Goal: Information Seeking & Learning: Learn about a topic

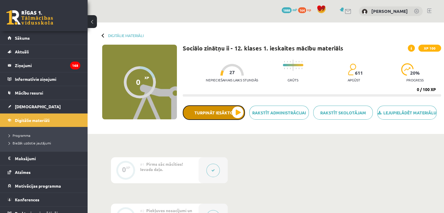
click at [216, 120] on button "Turpināt iesākto" at bounding box center [214, 112] width 62 height 15
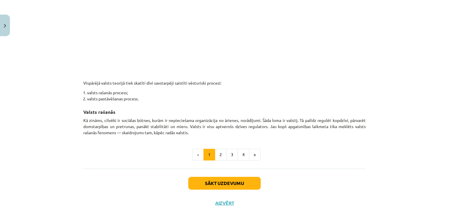
scroll to position [320, 0]
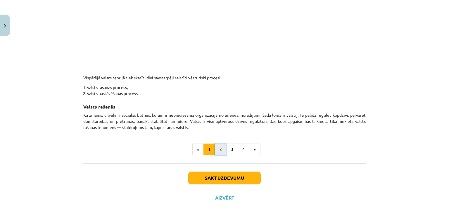
click at [220, 147] on button "2" at bounding box center [221, 150] width 12 height 12
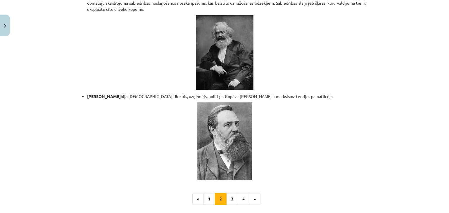
scroll to position [1212, 0]
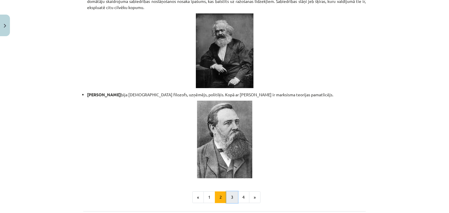
click at [228, 193] on button "3" at bounding box center [232, 198] width 12 height 12
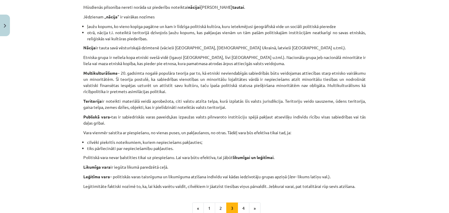
scroll to position [286, 0]
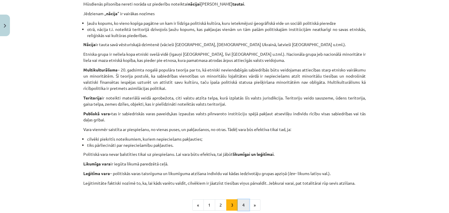
click at [242, 205] on button "4" at bounding box center [243, 205] width 12 height 12
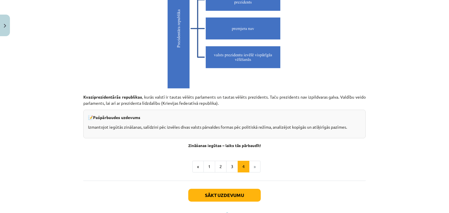
scroll to position [1664, 0]
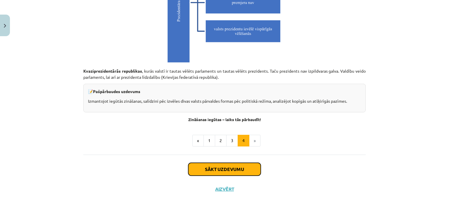
click at [248, 165] on button "Sākt uzdevumu" at bounding box center [224, 169] width 72 height 13
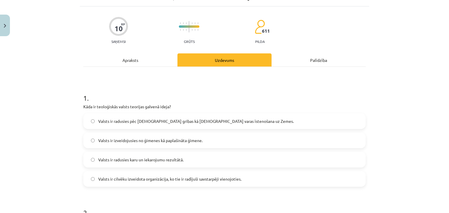
scroll to position [41, 0]
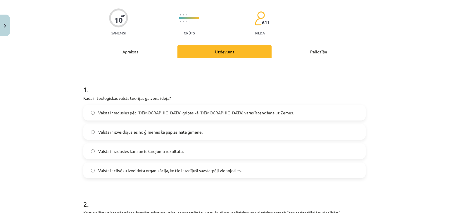
click at [230, 115] on span "Valsts ir radusies pēc [DEMOGRAPHIC_DATA] gribas kā [DEMOGRAPHIC_DATA] varas īs…" at bounding box center [195, 113] width 195 height 6
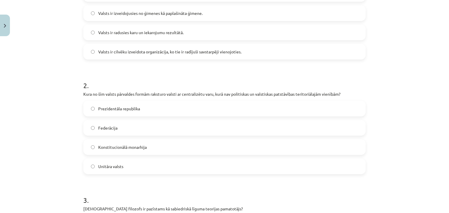
scroll to position [161, 0]
click at [353, 166] on label "Unitāra valsts" at bounding box center [224, 165] width 281 height 15
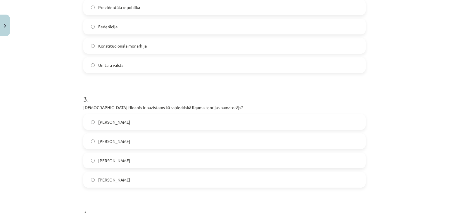
scroll to position [265, 0]
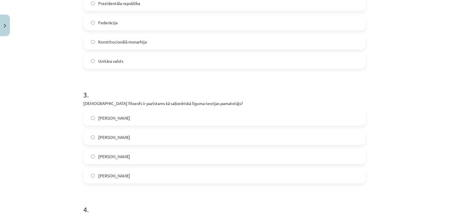
click at [361, 133] on label "[PERSON_NAME]" at bounding box center [224, 137] width 281 height 15
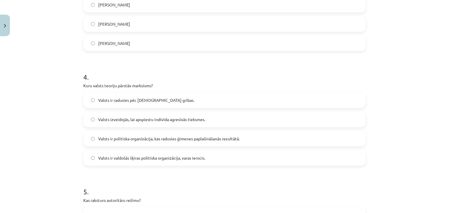
scroll to position [397, 0]
click at [210, 156] on label "Valsts ir valdošās šķiras politiska organizācija, varas ierocis." at bounding box center [224, 159] width 281 height 15
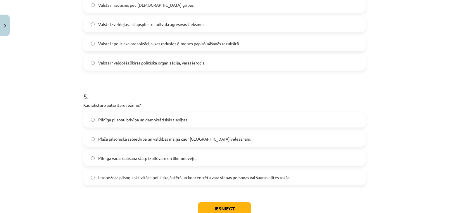
scroll to position [500, 0]
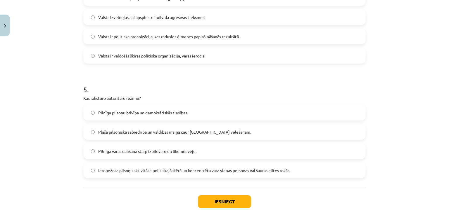
click at [292, 172] on label "Ierobežota pilsoņu aktivitāte politiskajā sfērā un koncentrēta vara vienas pers…" at bounding box center [224, 170] width 281 height 15
click at [234, 199] on button "Iesniegt" at bounding box center [224, 201] width 53 height 13
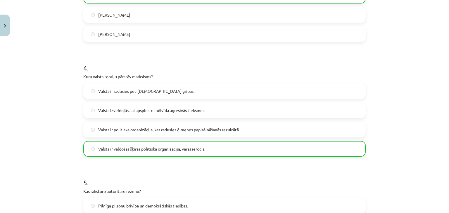
scroll to position [551, 0]
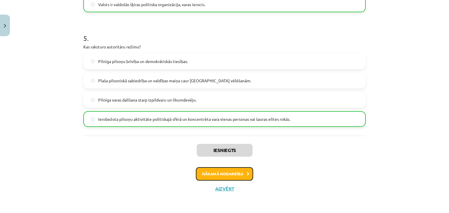
click at [248, 178] on button "Nākamā nodarbība" at bounding box center [224, 173] width 57 height 13
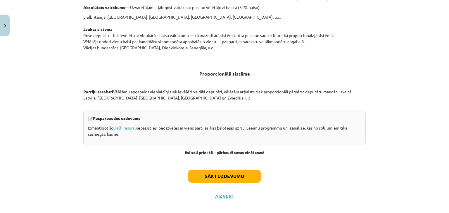
scroll to position [604, 0]
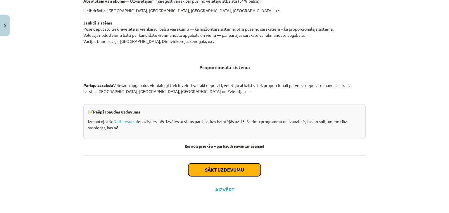
click at [240, 172] on button "Sākt uzdevumu" at bounding box center [224, 170] width 72 height 13
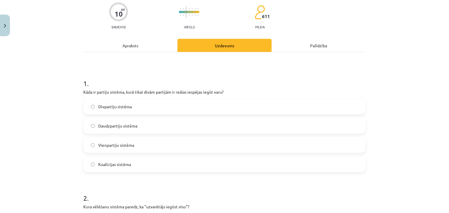
scroll to position [54, 0]
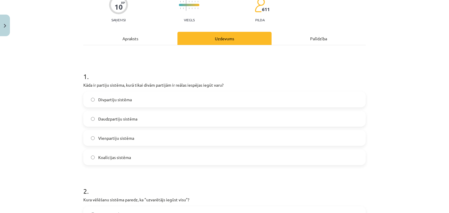
click at [267, 98] on label "Divpartiju sistēma" at bounding box center [224, 99] width 281 height 15
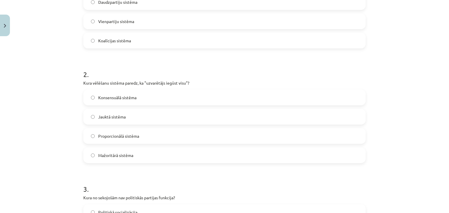
scroll to position [174, 0]
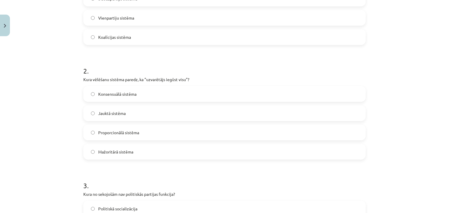
click at [239, 152] on label "Mažoritārā sistēma" at bounding box center [224, 152] width 281 height 15
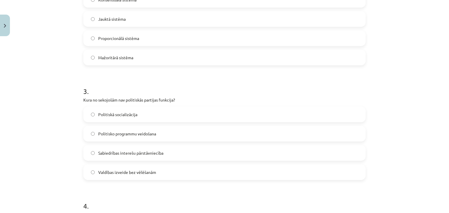
scroll to position [308, 0]
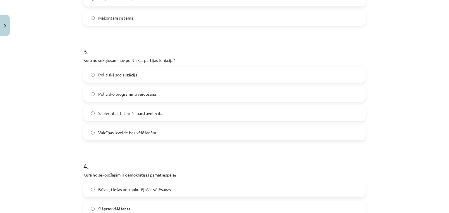
click at [363, 133] on div "Valdības izveide bez vēlēšanām" at bounding box center [224, 133] width 282 height 16
click at [314, 137] on label "Valdības izveide bez vēlēšanām" at bounding box center [224, 132] width 281 height 15
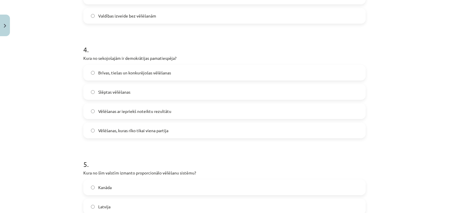
scroll to position [424, 0]
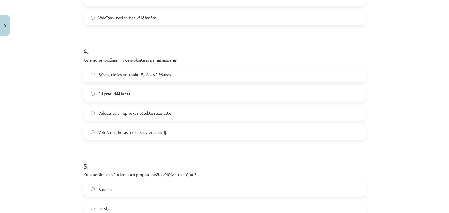
click at [262, 77] on label "Brīvas, tiešas un konkurējošas vēlēšanas" at bounding box center [224, 74] width 281 height 15
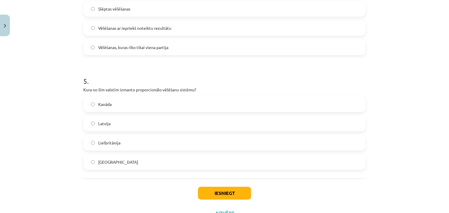
scroll to position [512, 0]
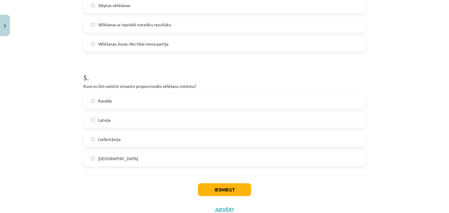
click at [443, 183] on div "Mācību tēma: Sociālo zinātņu ii - 12. klases 1. ieskaites mācību materiāls #4 2…" at bounding box center [224, 106] width 449 height 213
click at [273, 121] on label "Latvija" at bounding box center [224, 120] width 281 height 15
click at [218, 195] on button "Iesniegt" at bounding box center [224, 189] width 53 height 13
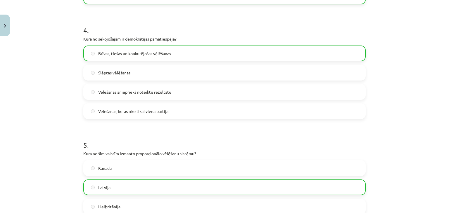
scroll to position [519, 0]
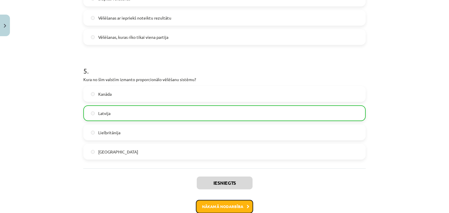
click at [233, 203] on button "Nākamā nodarbība" at bounding box center [224, 206] width 57 height 13
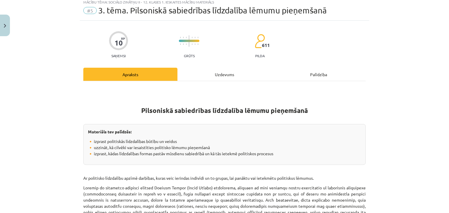
scroll to position [15, 0]
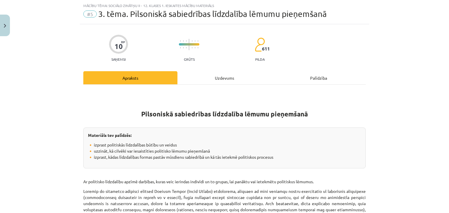
drag, startPoint x: 442, startPoint y: 40, endPoint x: 448, endPoint y: 44, distance: 8.0
click at [448, 44] on div "Mācību tēma: Sociālo zinātņu ii - 12. klases 1. ieskaites mācību materiāls #5 3…" at bounding box center [224, 106] width 449 height 213
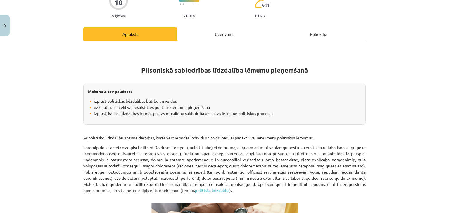
scroll to position [35, 0]
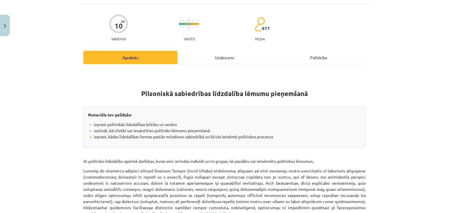
click at [218, 57] on div "Uzdevums" at bounding box center [224, 57] width 94 height 13
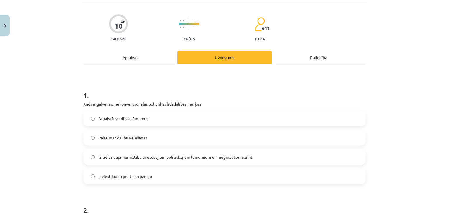
scroll to position [15, 0]
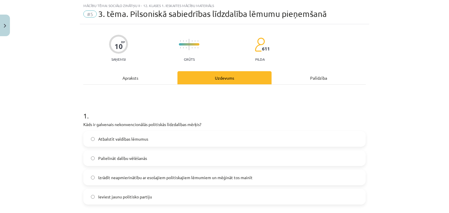
click at [131, 77] on div "Apraksts" at bounding box center [130, 77] width 94 height 13
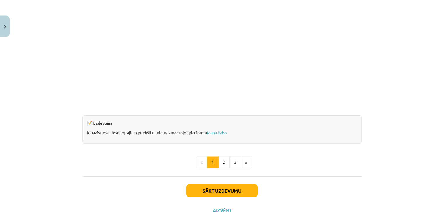
scroll to position [561, 0]
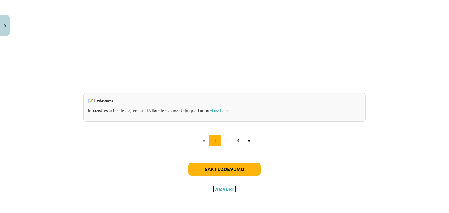
click at [214, 188] on button "Aizvērt" at bounding box center [224, 189] width 22 height 6
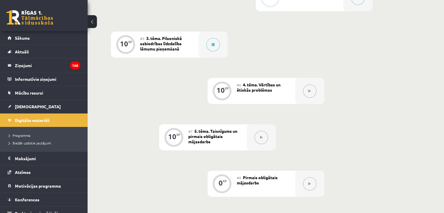
scroll to position [309, 0]
